Goal: Information Seeking & Learning: Learn about a topic

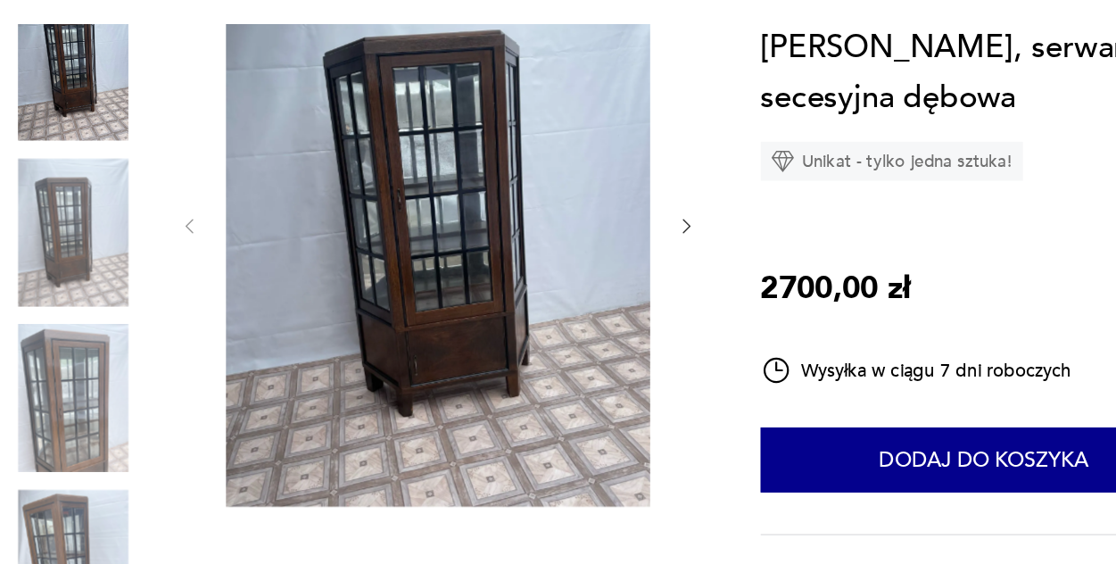
scroll to position [249, 0]
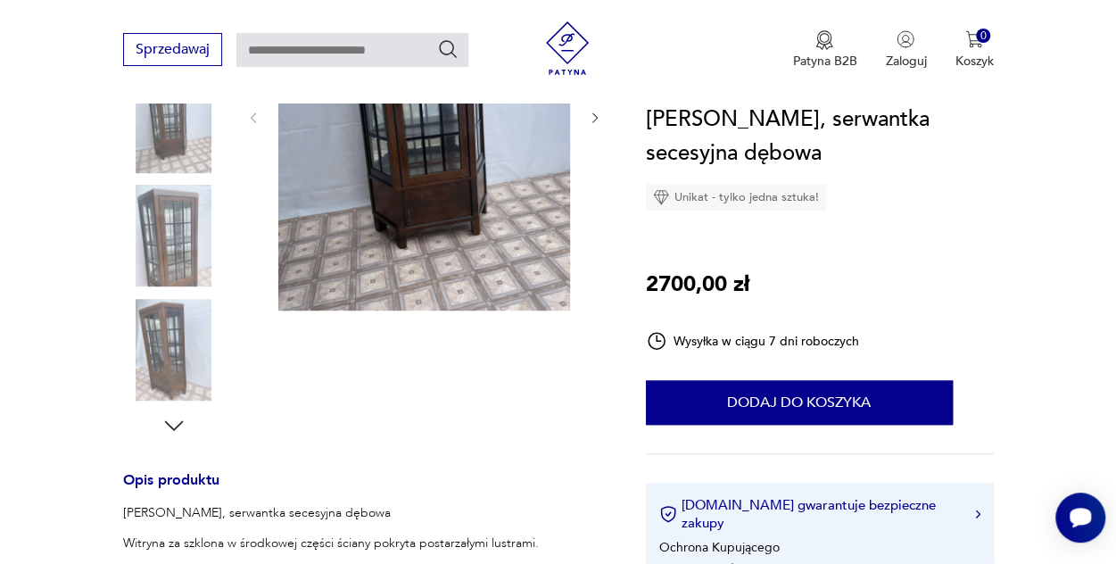
click at [134, 229] on img at bounding box center [174, 236] width 102 height 102
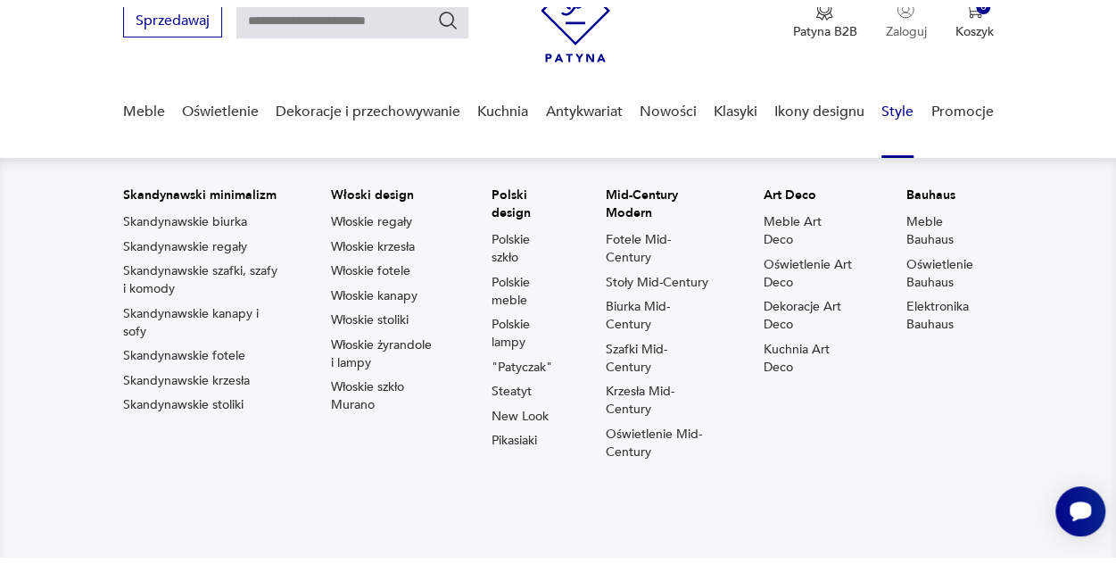
scroll to position [81, 0]
